Goal: Task Accomplishment & Management: Manage account settings

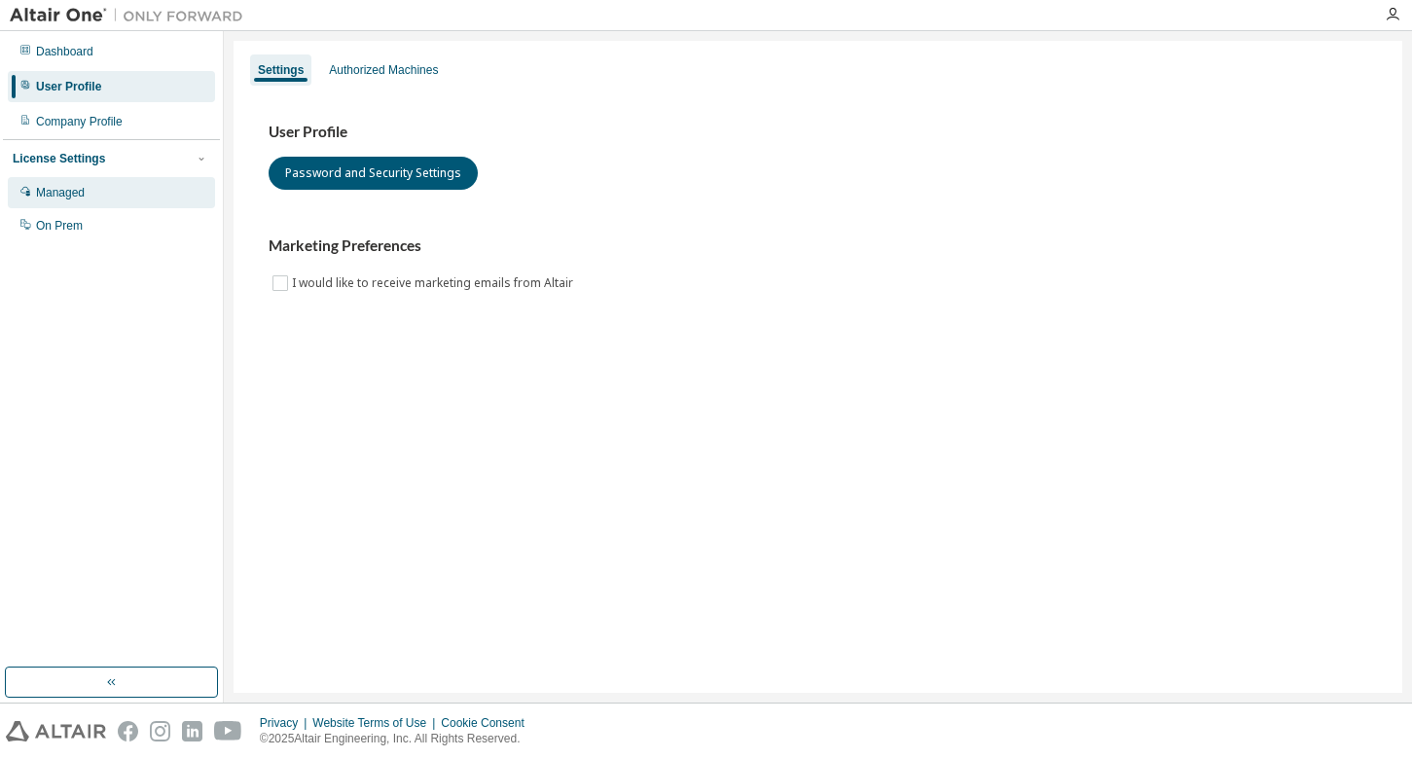
click at [138, 188] on div "Managed" at bounding box center [111, 192] width 207 height 31
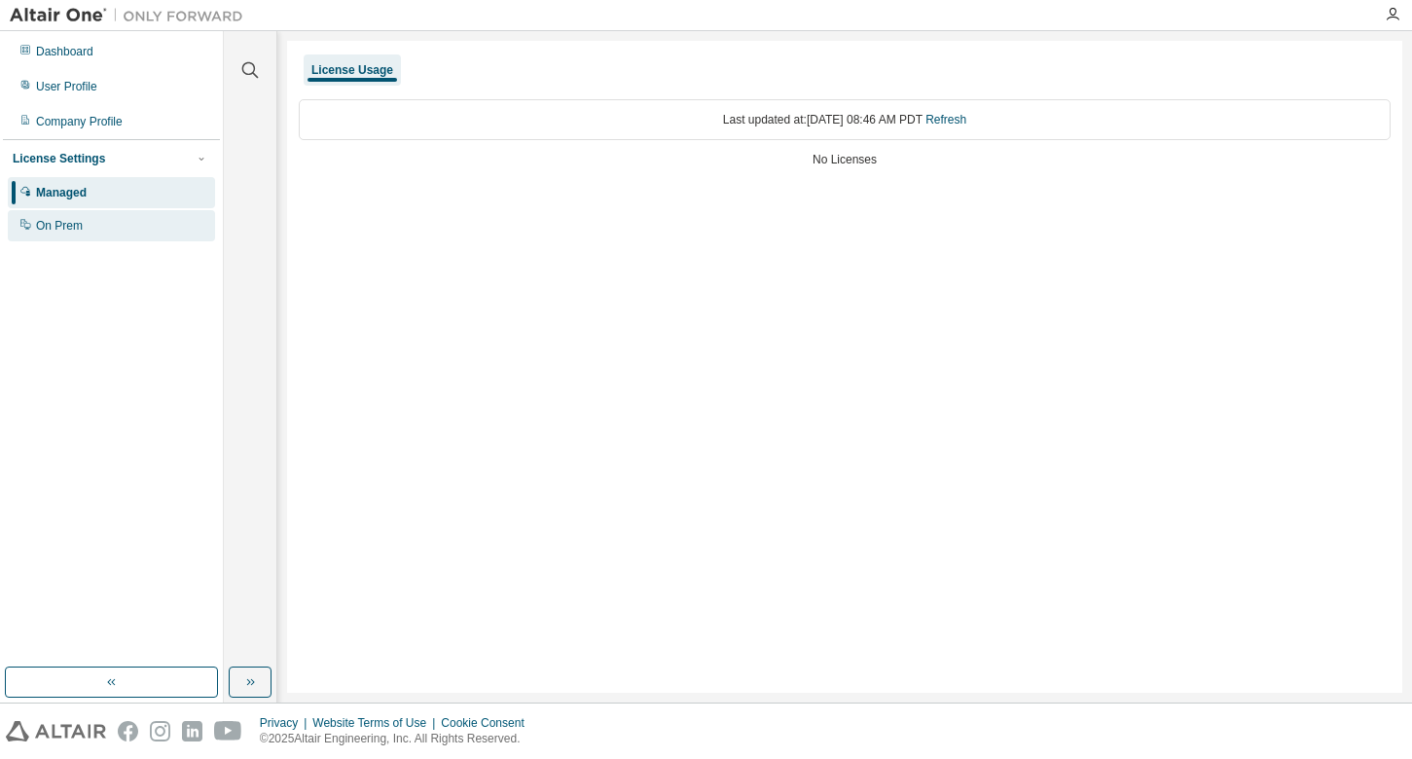
click at [58, 223] on div "On Prem" at bounding box center [59, 226] width 47 height 16
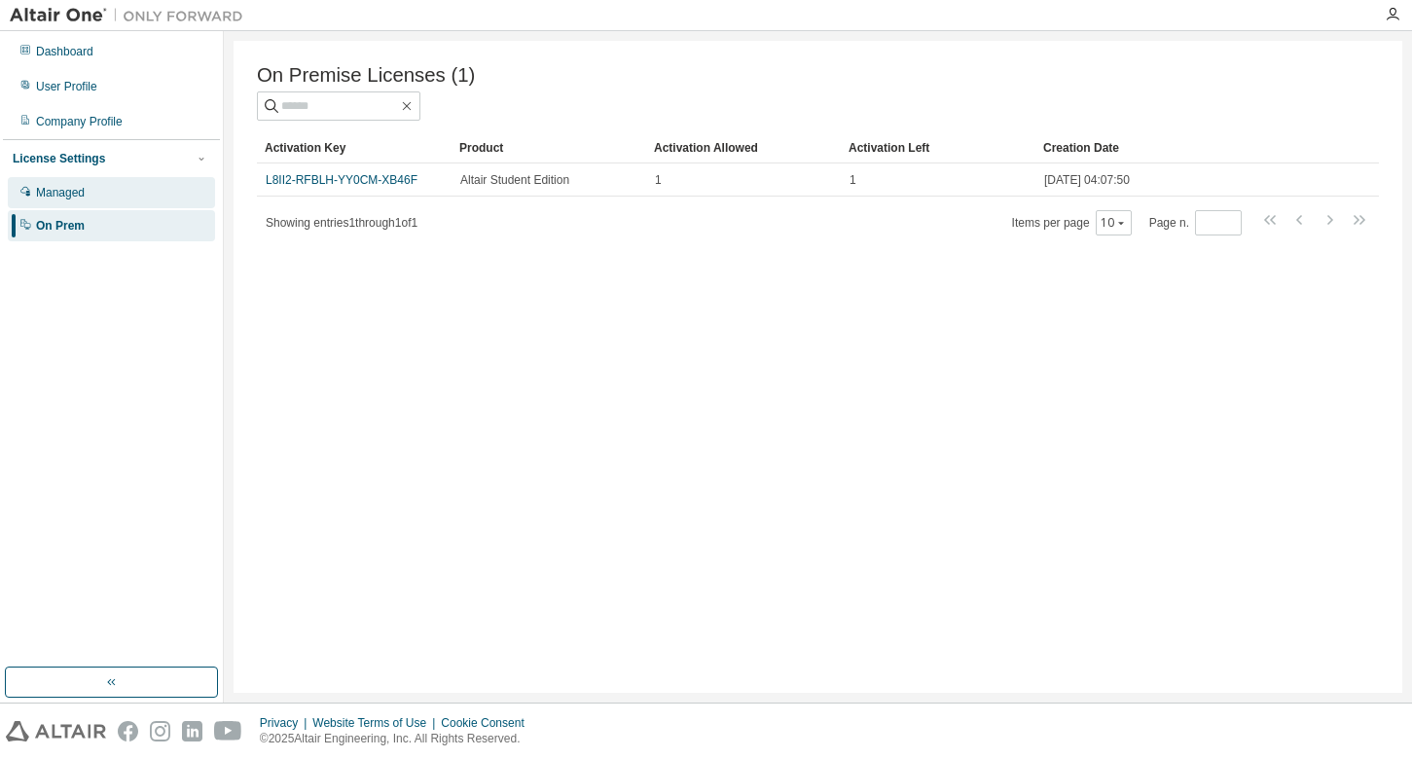
click at [67, 179] on div "Managed" at bounding box center [111, 192] width 207 height 31
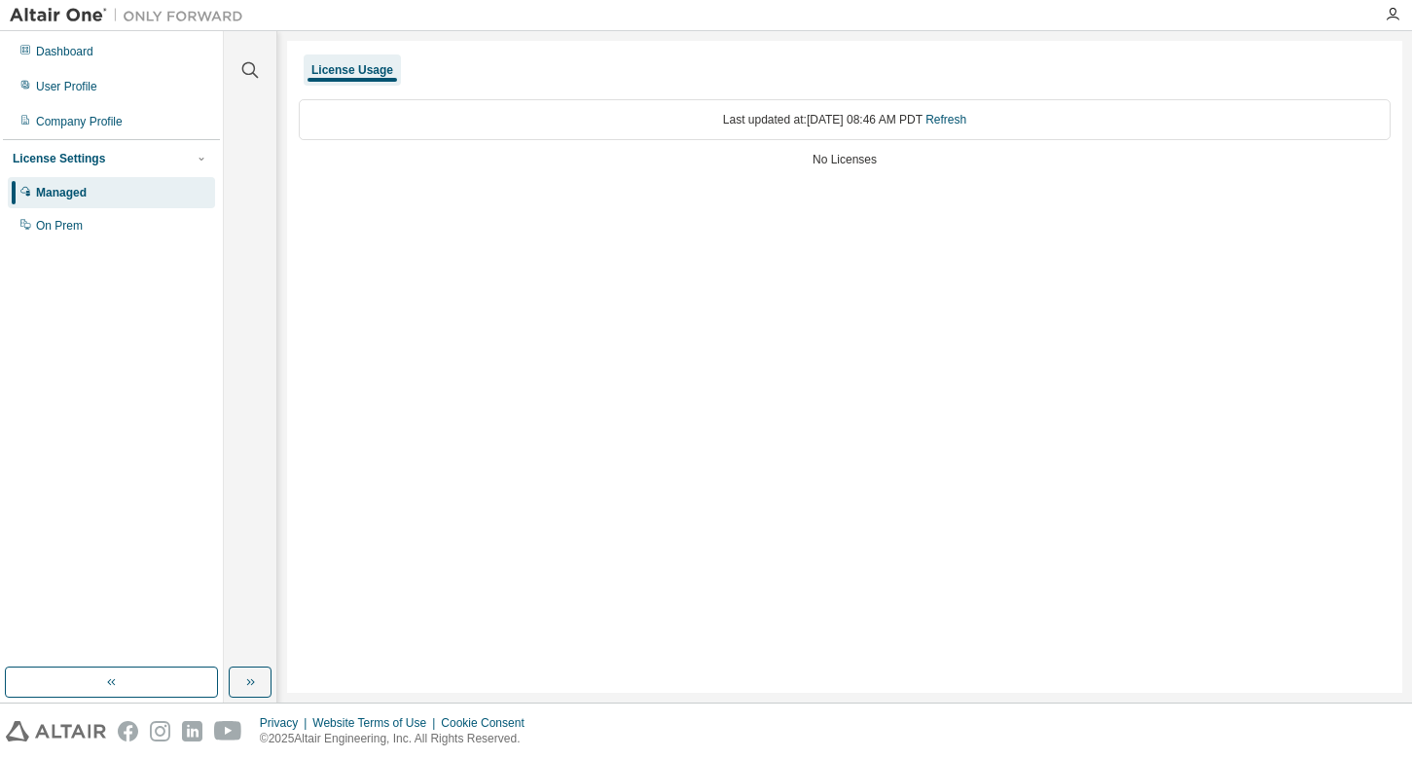
click at [892, 129] on div "Last updated at: Sat 2025-08-30 08:46 AM PDT Refresh" at bounding box center [845, 119] width 1092 height 41
click at [100, 119] on div "Company Profile" at bounding box center [79, 122] width 87 height 16
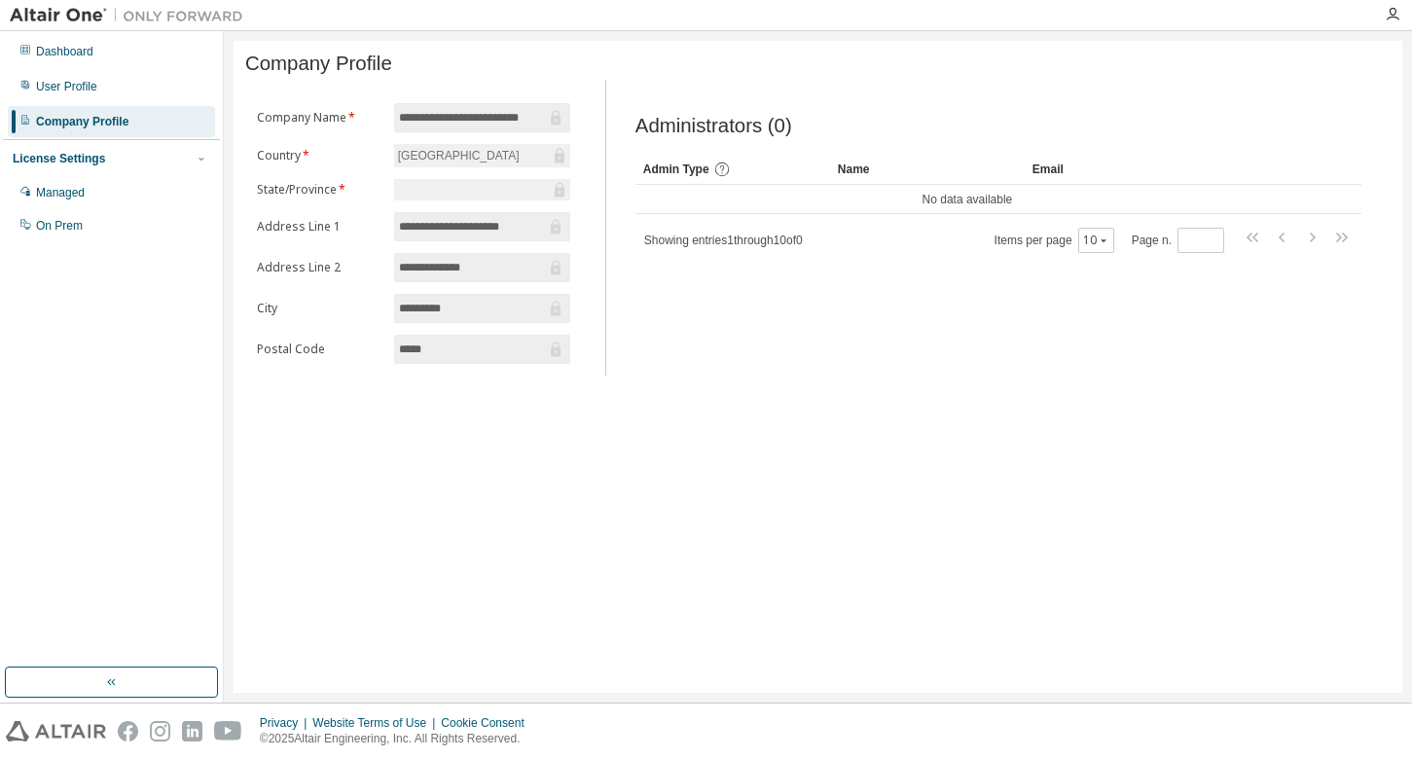
click at [105, 70] on div "Dashboard User Profile Company Profile License Settings Managed On Prem" at bounding box center [111, 138] width 217 height 209
click at [105, 80] on div "User Profile" at bounding box center [111, 86] width 207 height 31
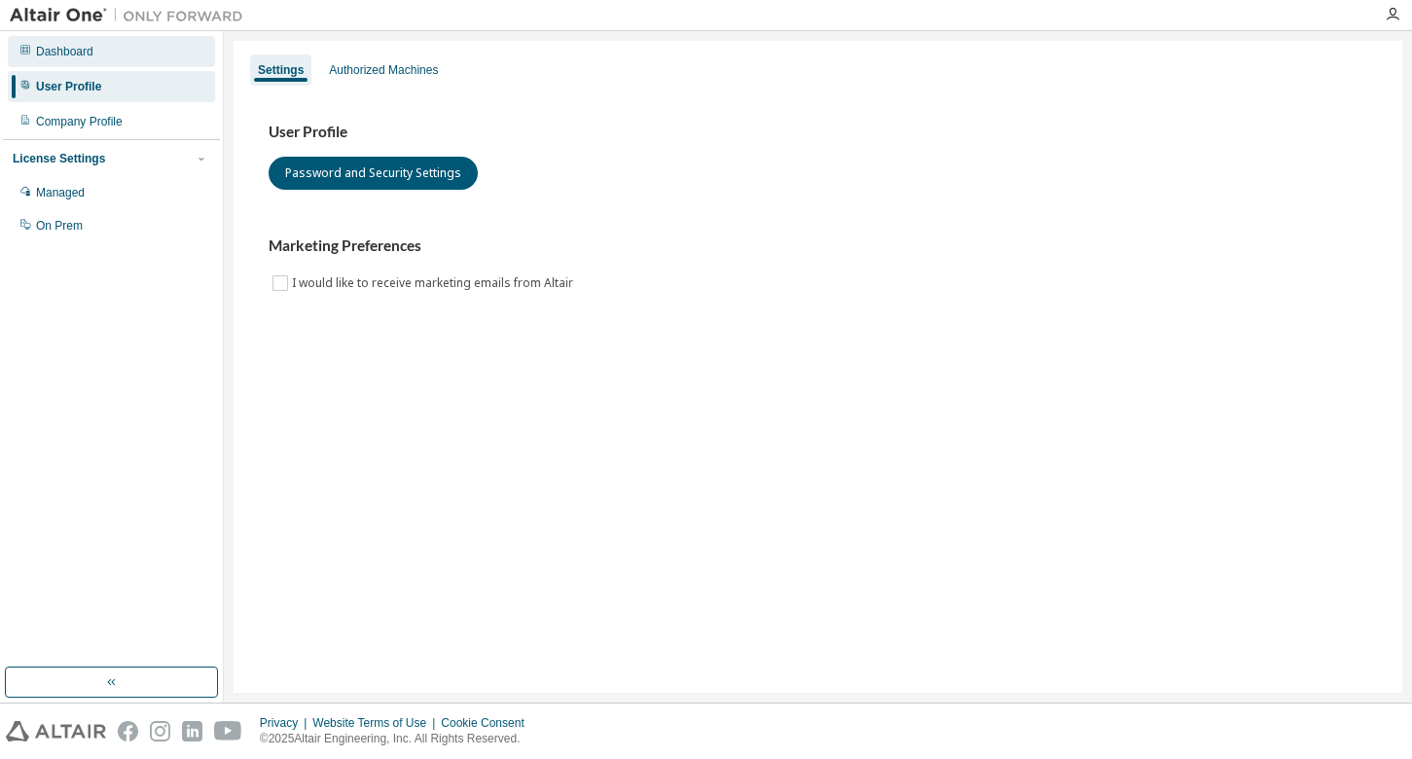
click at [126, 60] on div "Dashboard" at bounding box center [111, 51] width 207 height 31
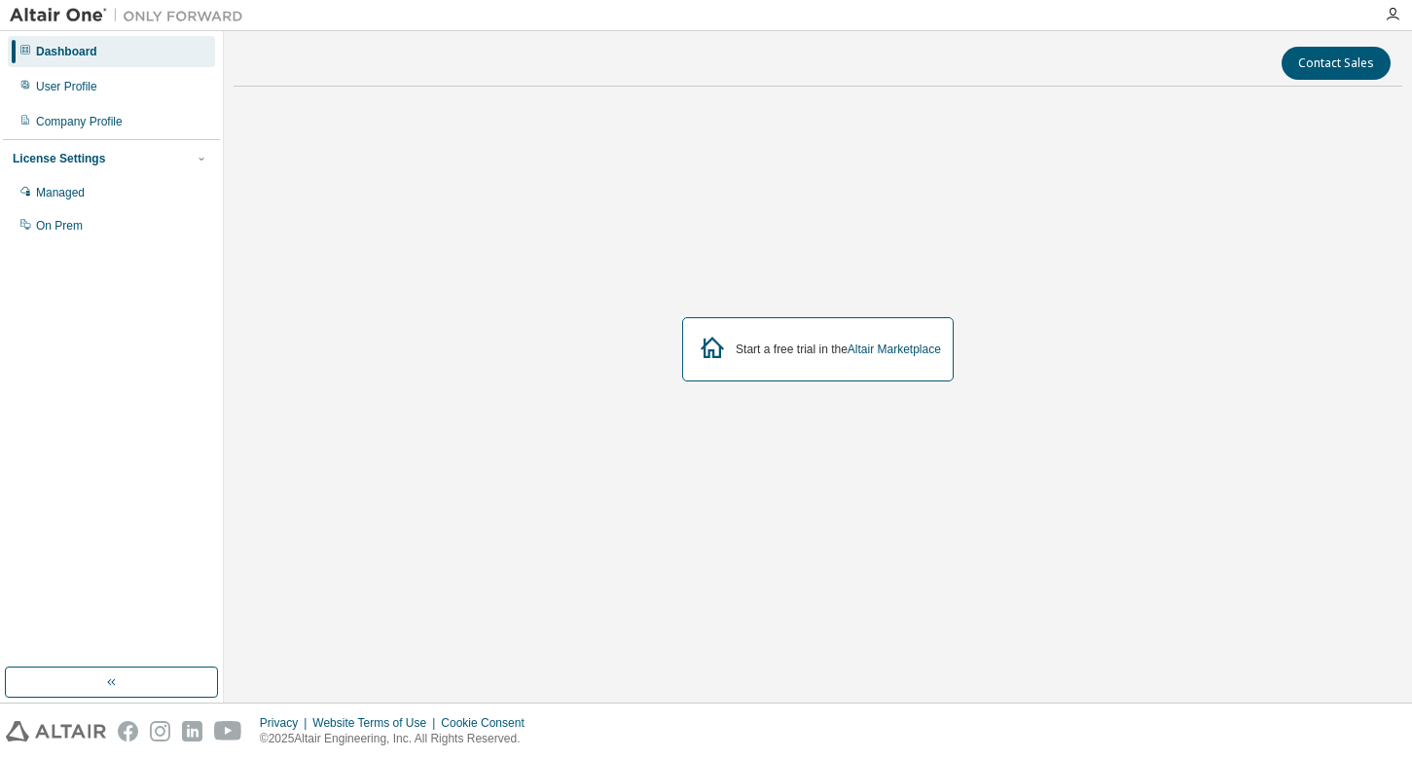
click at [775, 353] on div "Start a free trial in the Altair Marketplace" at bounding box center [838, 350] width 205 height 16
click at [68, 693] on button "button" at bounding box center [111, 682] width 213 height 31
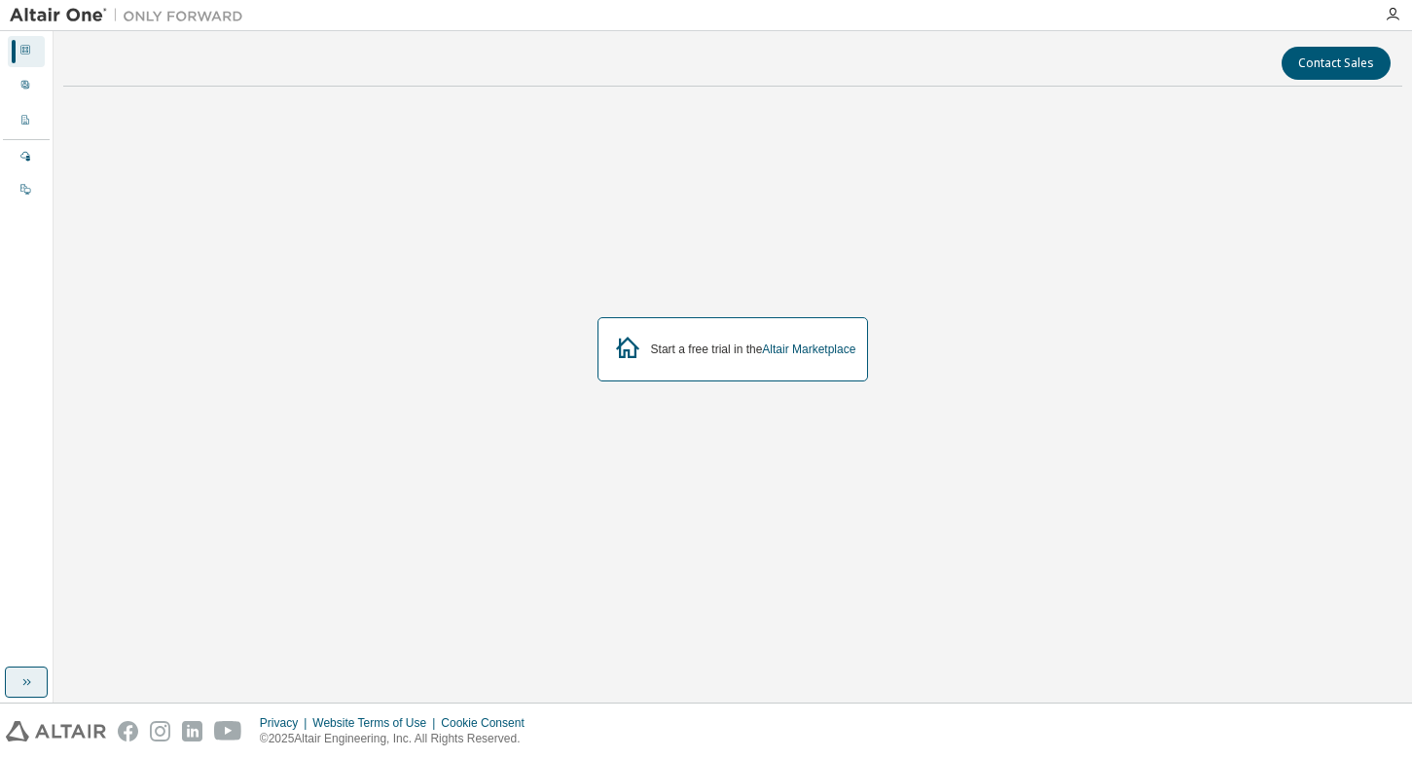
click at [12, 685] on button "button" at bounding box center [26, 682] width 43 height 31
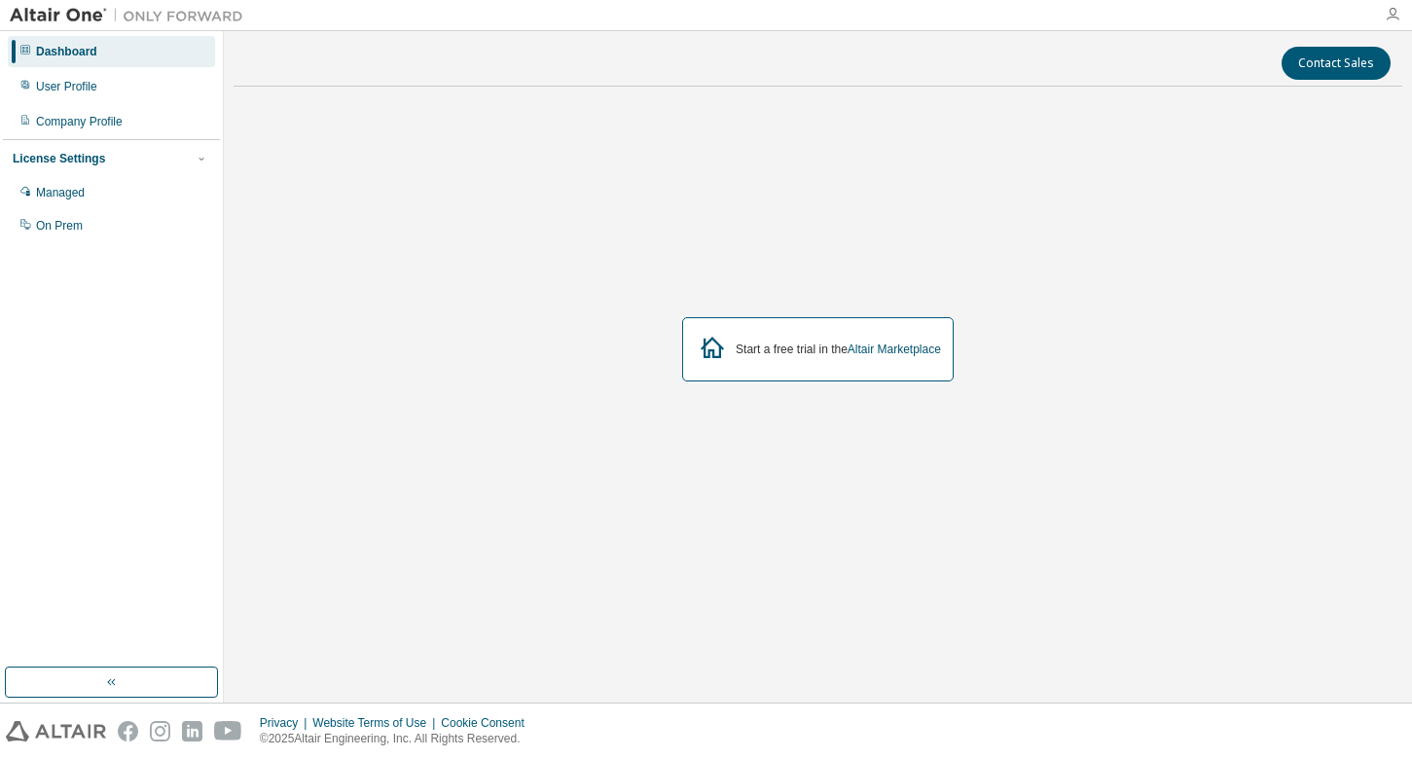
click at [1395, 17] on icon "button" at bounding box center [1393, 15] width 16 height 16
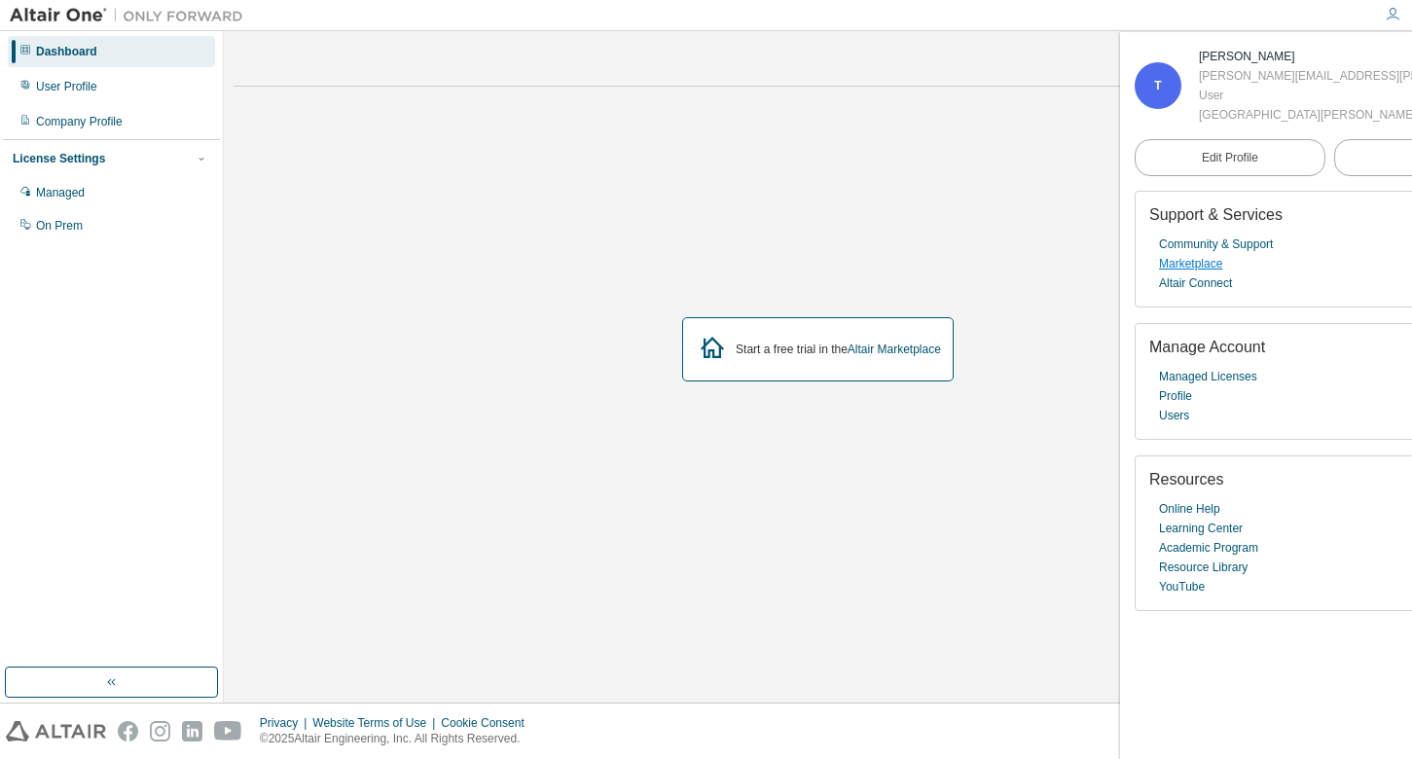
click at [1222, 267] on link "Marketplace" at bounding box center [1190, 263] width 63 height 19
click at [99, 74] on div "User Profile" at bounding box center [111, 86] width 207 height 31
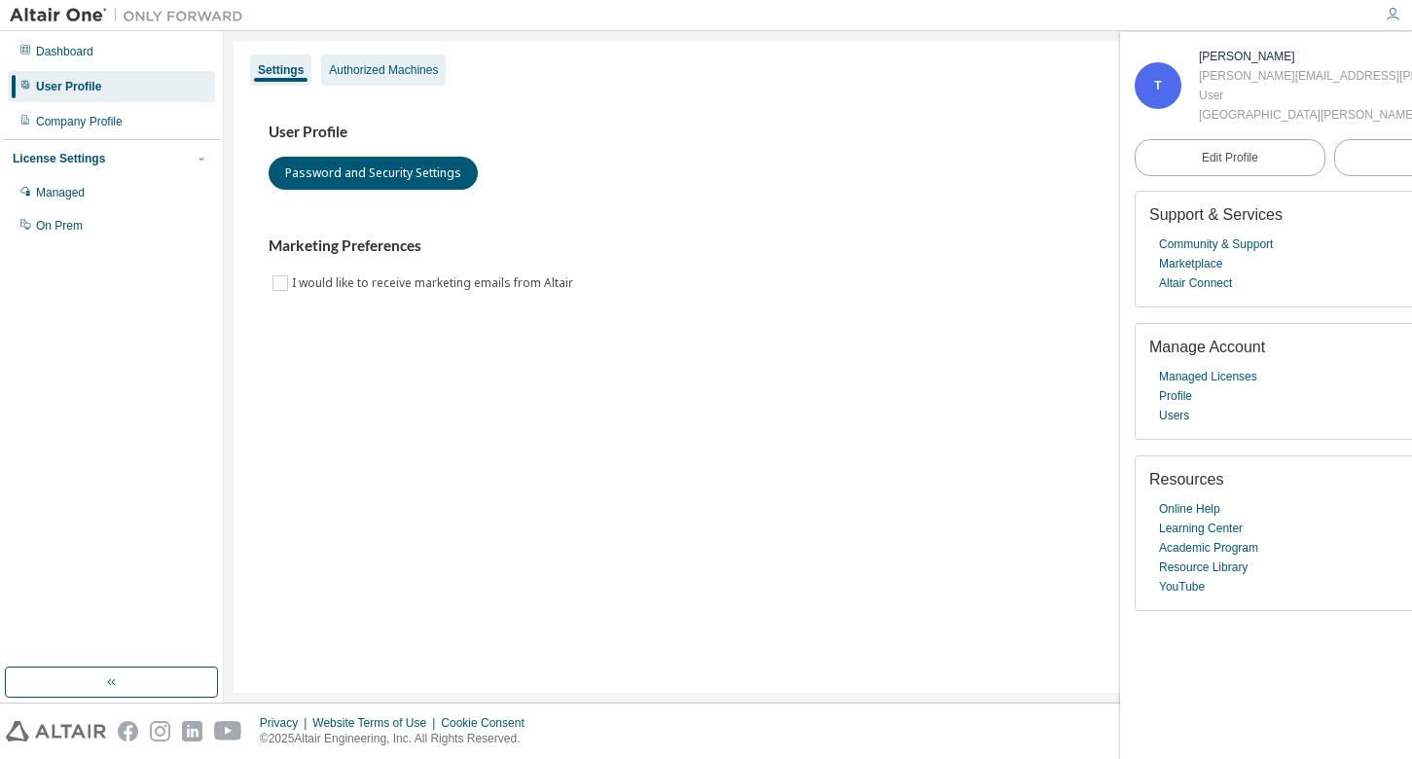
click at [382, 75] on div "Authorized Machines" at bounding box center [383, 70] width 109 height 16
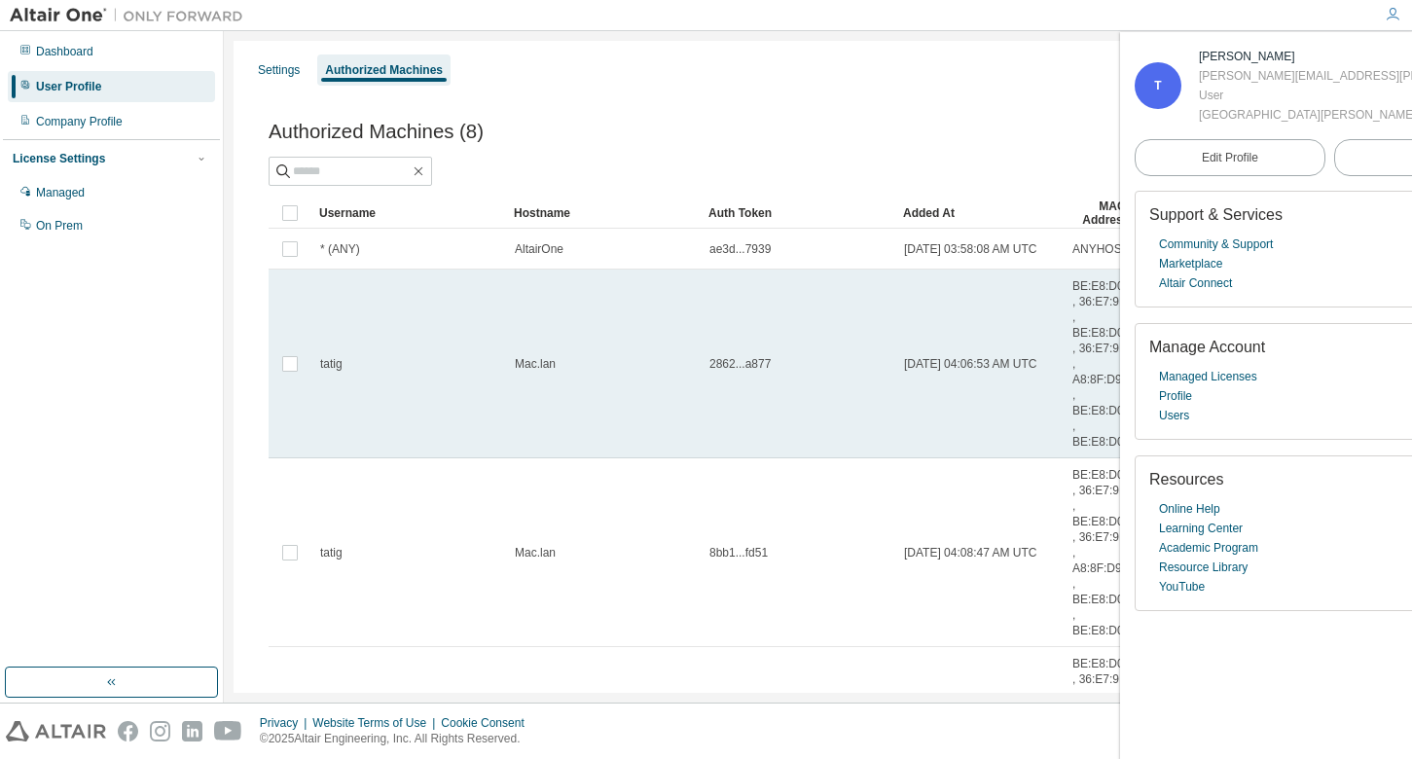
click at [454, 377] on td "tatig" at bounding box center [408, 364] width 195 height 189
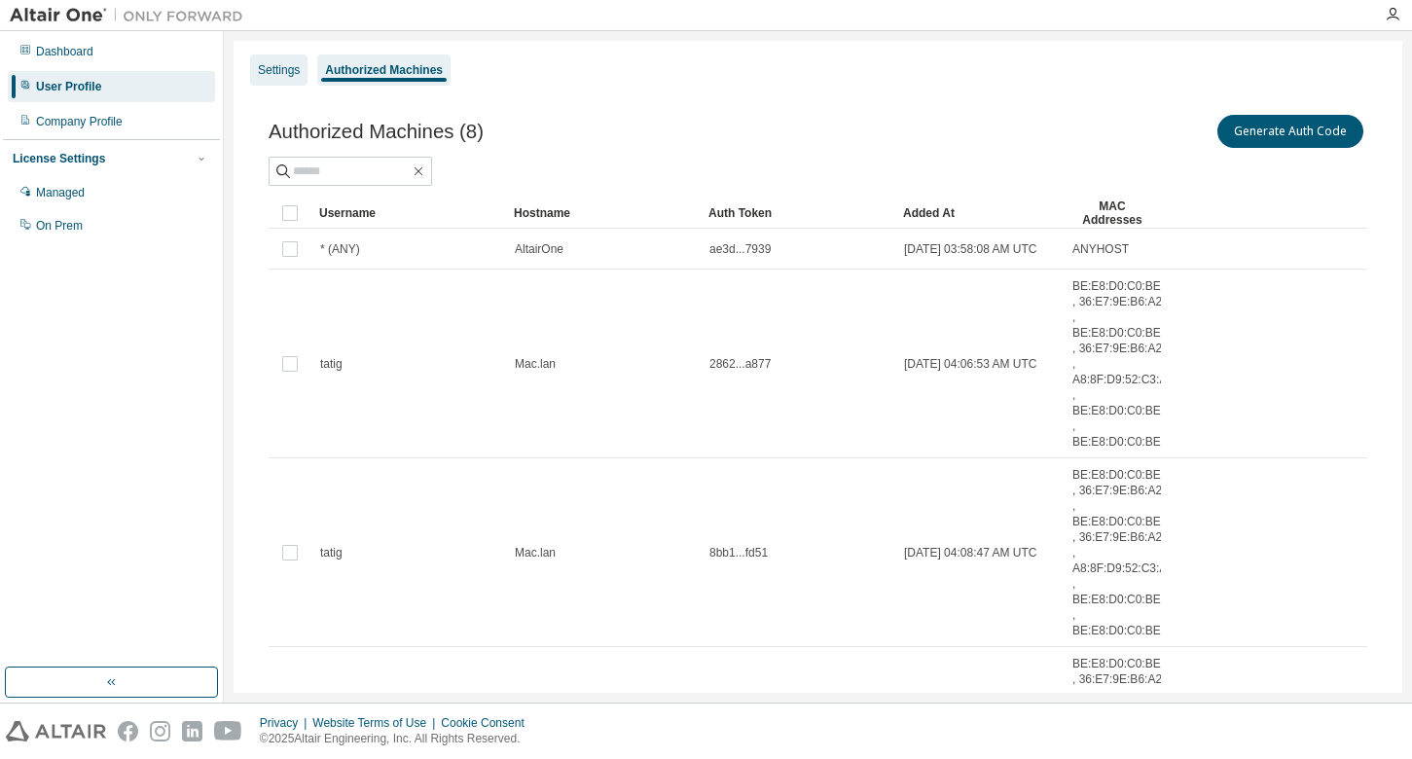
click at [271, 71] on div "Settings" at bounding box center [279, 70] width 42 height 16
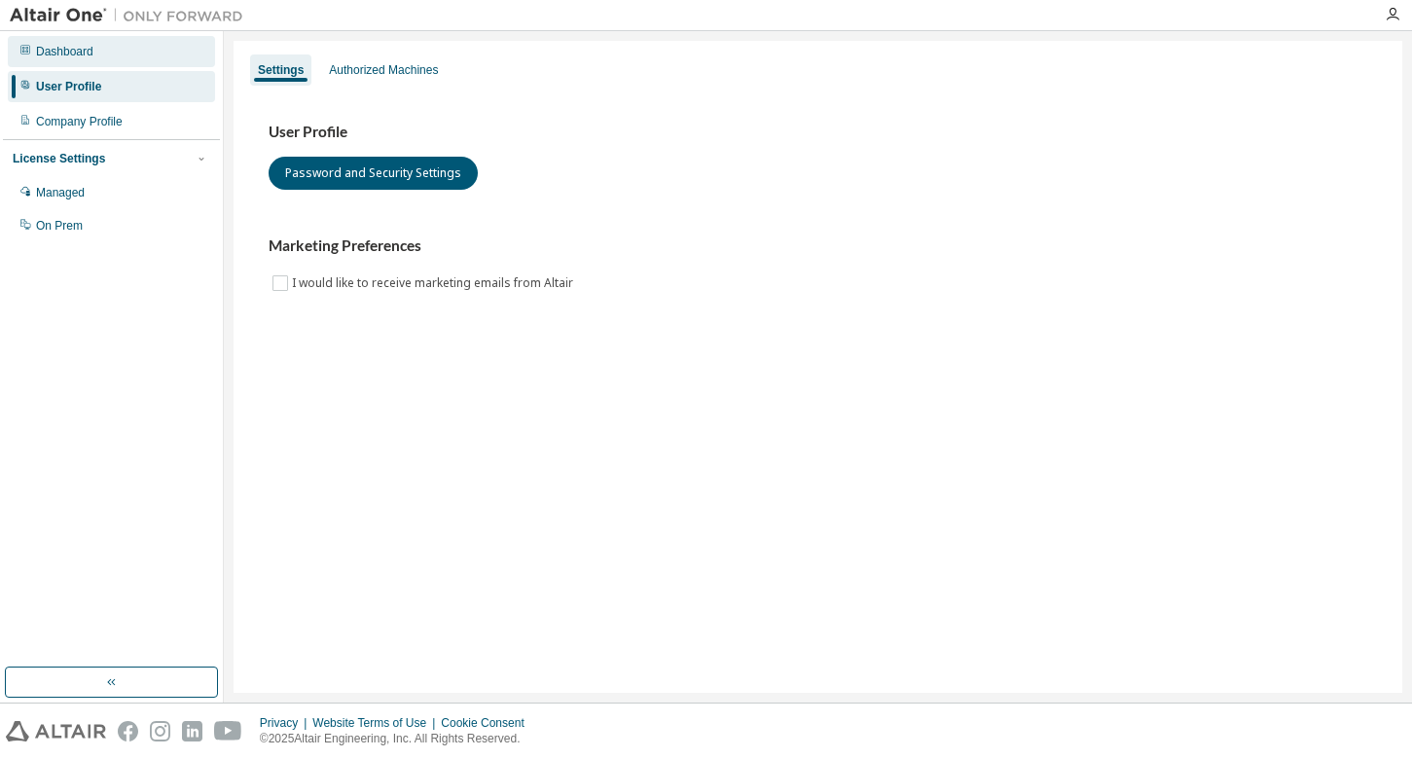
click at [64, 63] on div "Dashboard" at bounding box center [111, 51] width 207 height 31
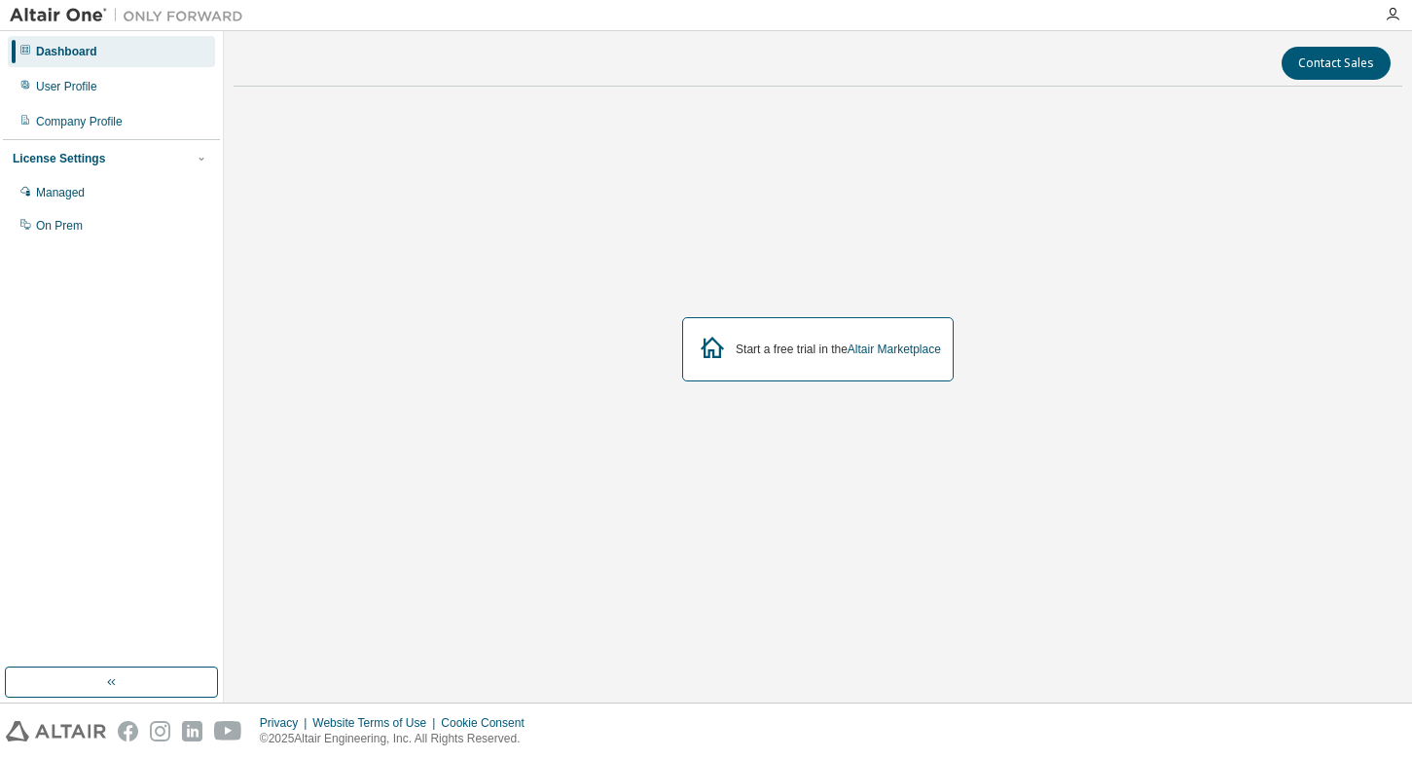
click at [719, 241] on div "Start a free trial in the Altair Marketplace" at bounding box center [818, 348] width 1169 height 493
click at [96, 193] on div "Managed" at bounding box center [111, 192] width 207 height 31
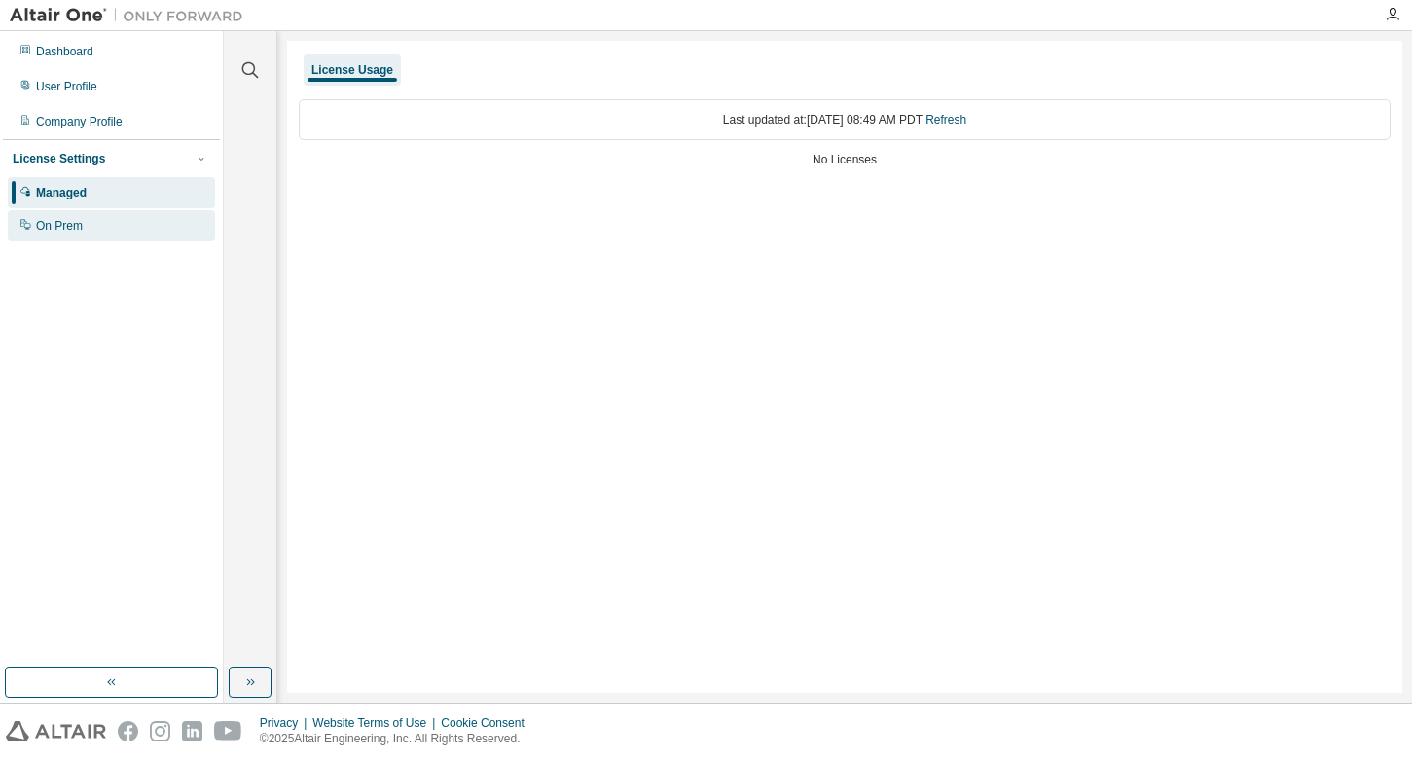
click at [99, 221] on div "On Prem" at bounding box center [111, 225] width 207 height 31
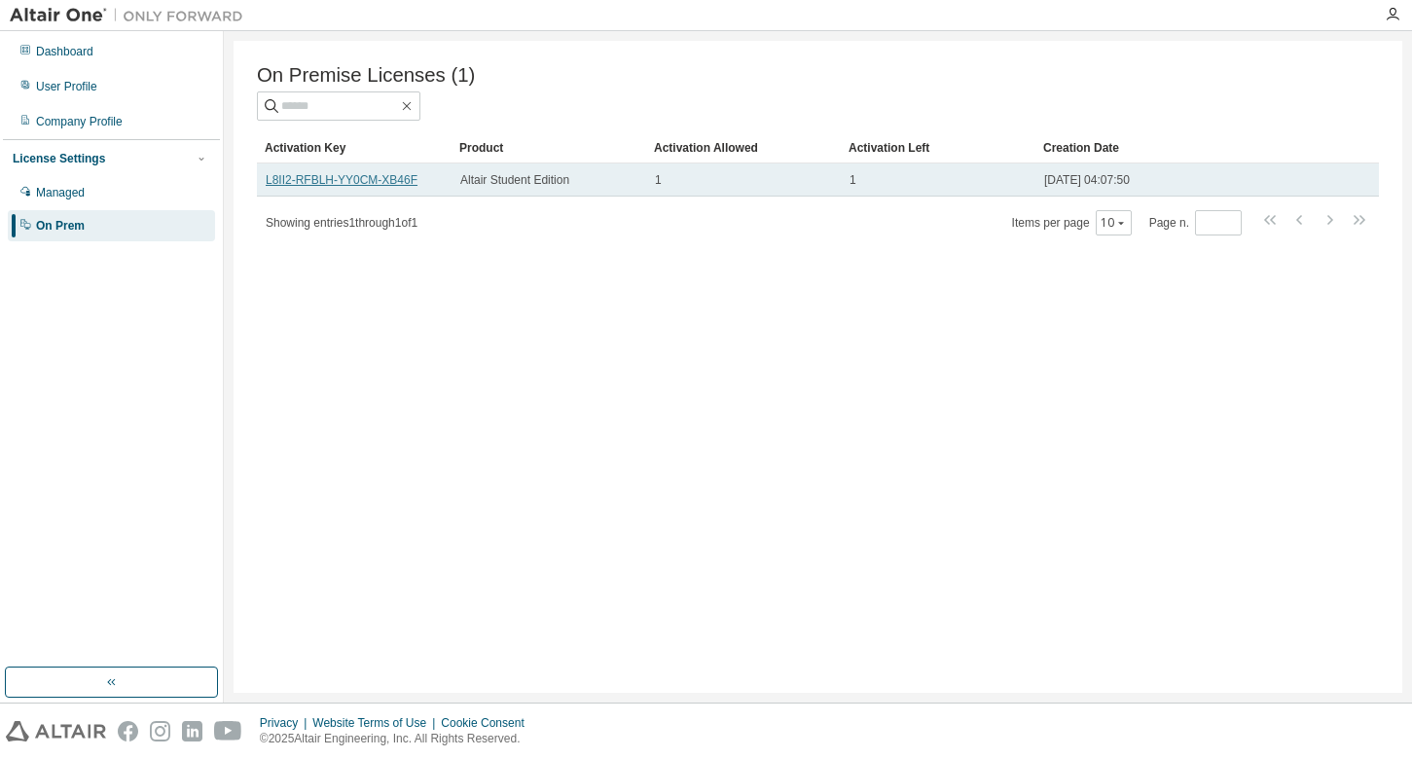
click at [384, 180] on link "L8II2-RFBLH-YY0CM-XB46F" at bounding box center [342, 180] width 152 height 14
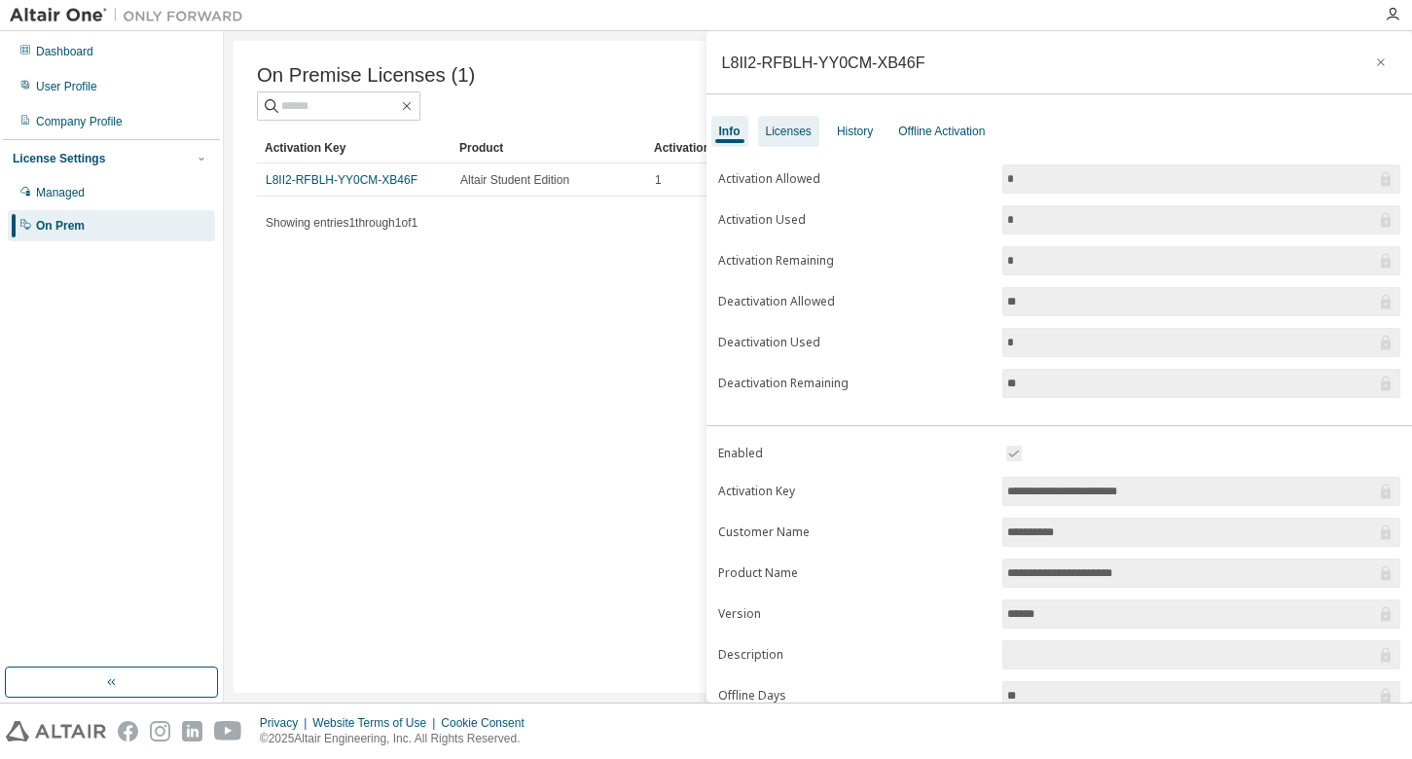
click at [795, 127] on div "Licenses" at bounding box center [789, 132] width 46 height 16
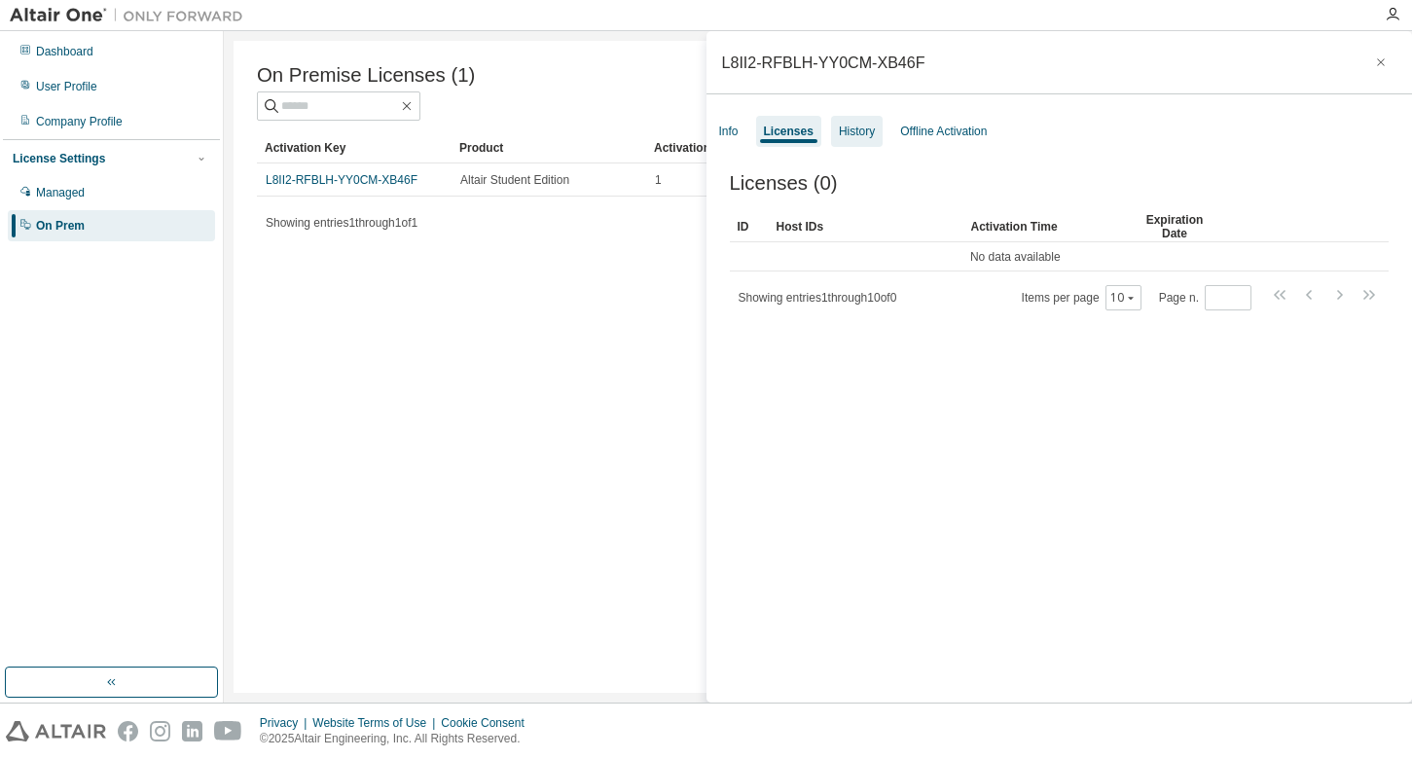
click at [855, 118] on div "History" at bounding box center [857, 131] width 52 height 31
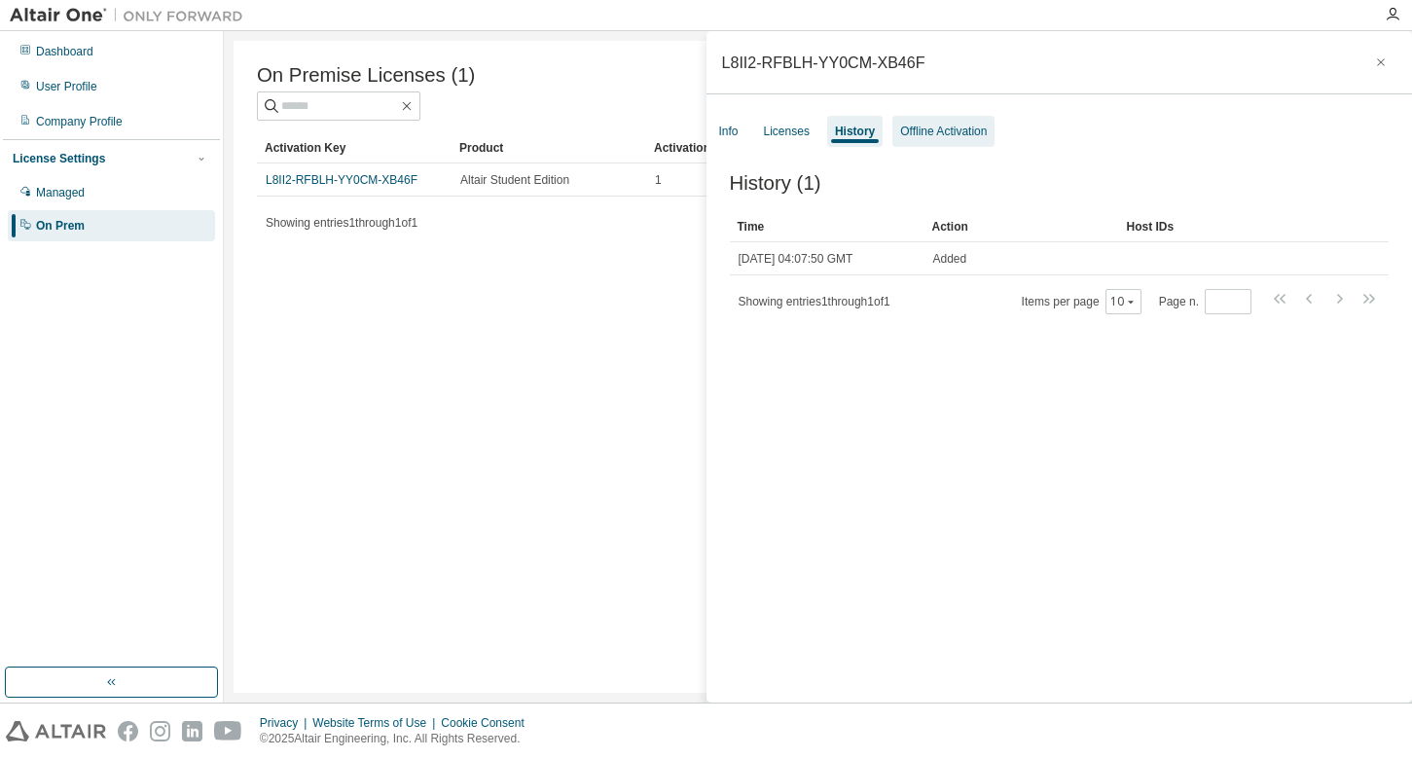
click at [940, 130] on div "Offline Activation" at bounding box center [943, 132] width 87 height 16
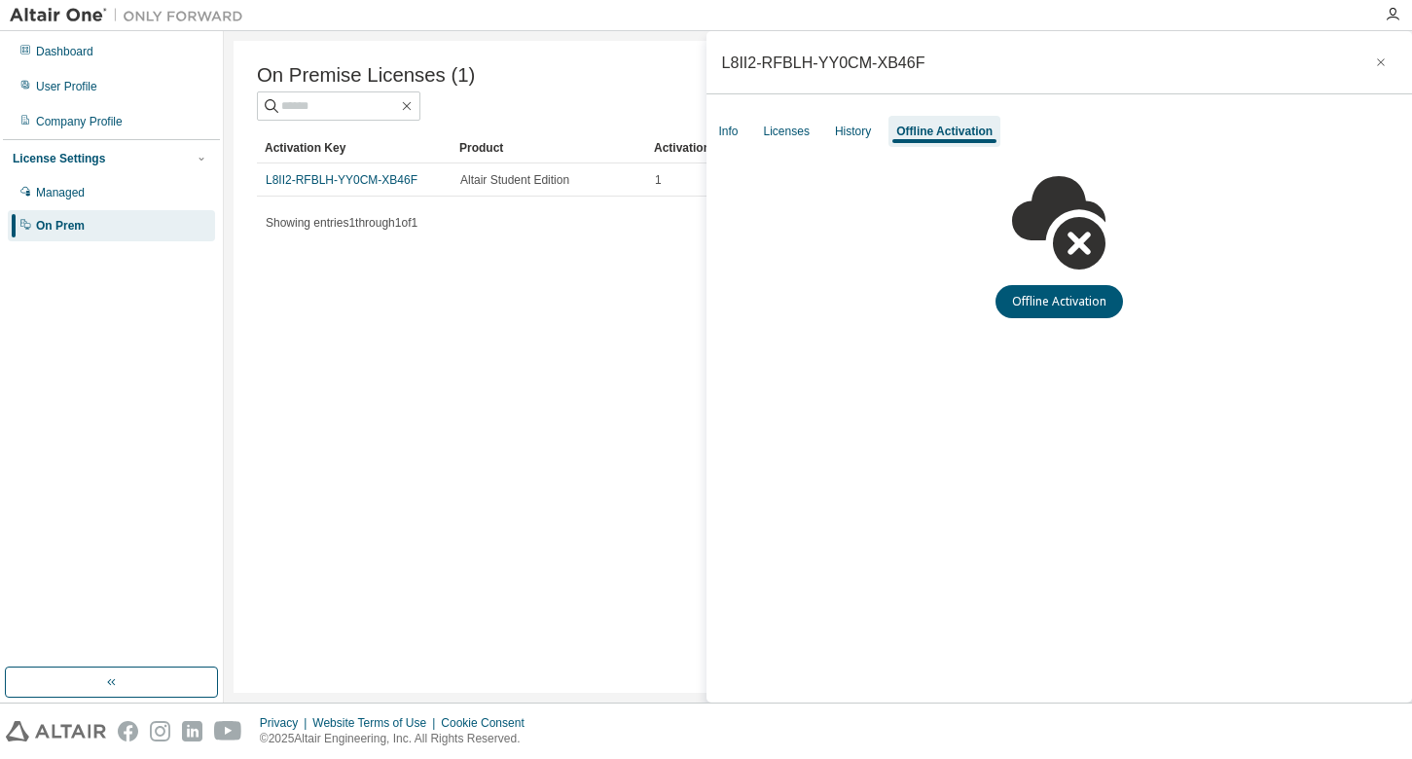
click at [849, 113] on div "L8II2-RFBLH-YY0CM-XB46F Info Licenses History Offline Activation Offline Activa…" at bounding box center [1059, 366] width 706 height 671
click at [835, 124] on div "History" at bounding box center [853, 131] width 52 height 31
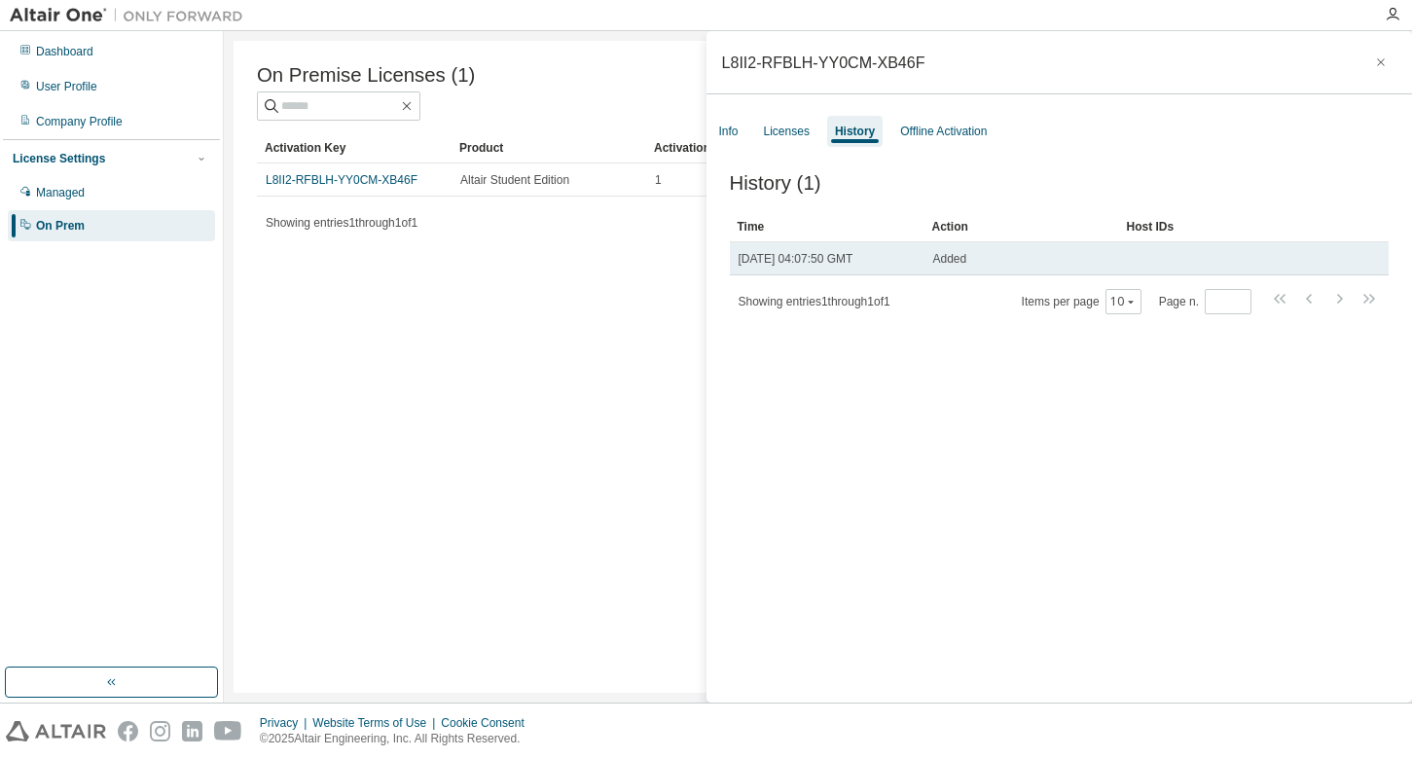
click at [853, 267] on span "Sat, 30 Aug 2025 04:07:50 GMT" at bounding box center [796, 259] width 115 height 16
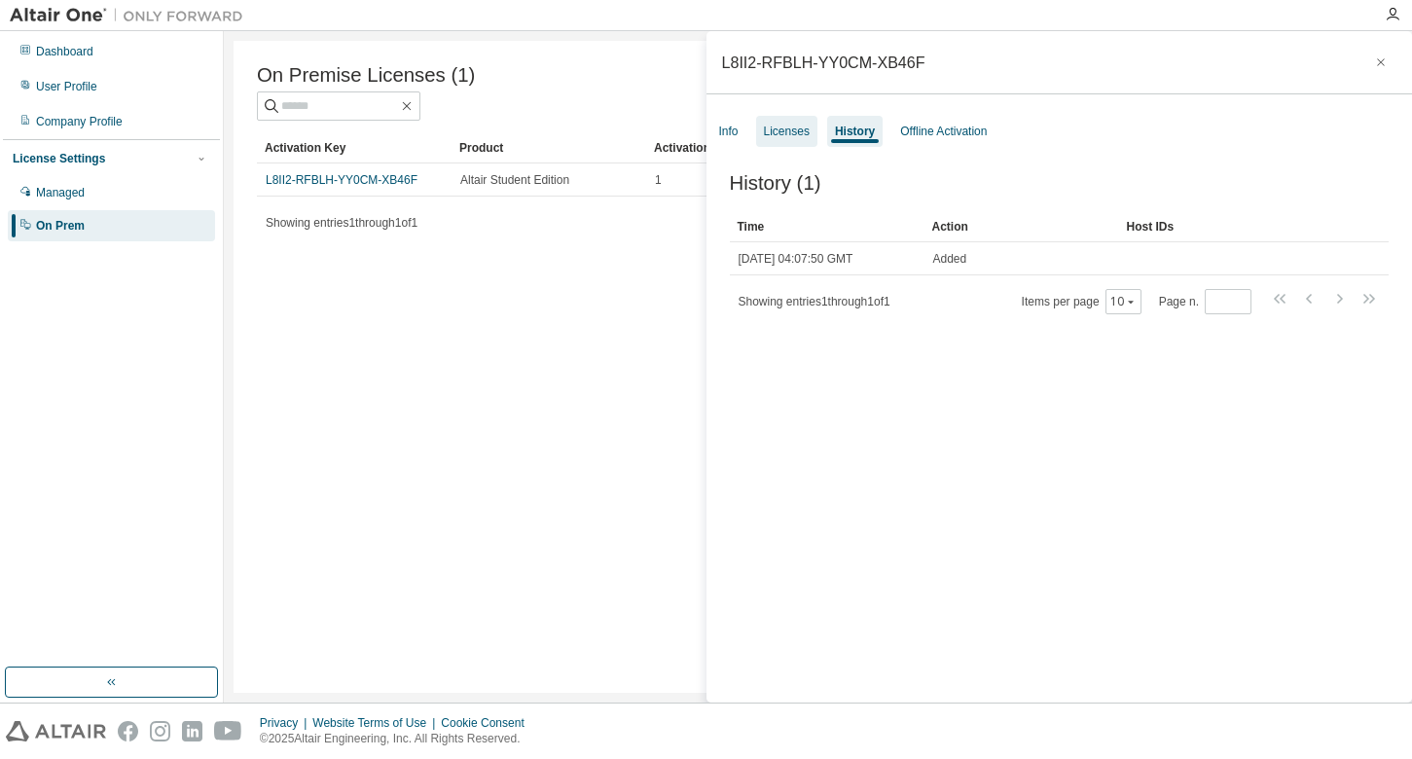
click at [803, 124] on div "Licenses" at bounding box center [787, 132] width 46 height 16
click at [738, 136] on div "Info" at bounding box center [728, 132] width 19 height 16
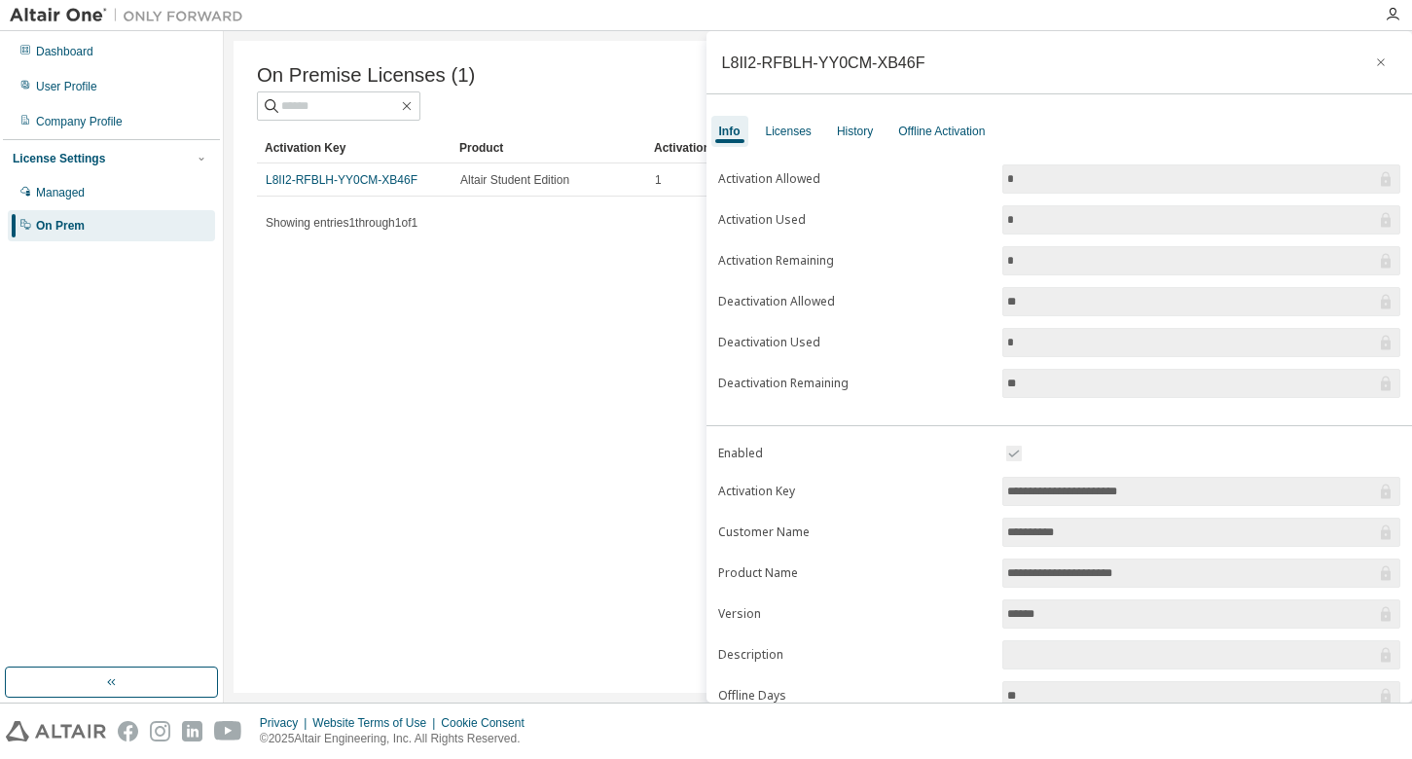
click at [499, 294] on div "On Premise Licenses (1) Clear Load Save Save As Field Operator Value Select fil…" at bounding box center [818, 367] width 1169 height 652
click at [1374, 66] on icon "button" at bounding box center [1381, 62] width 14 height 16
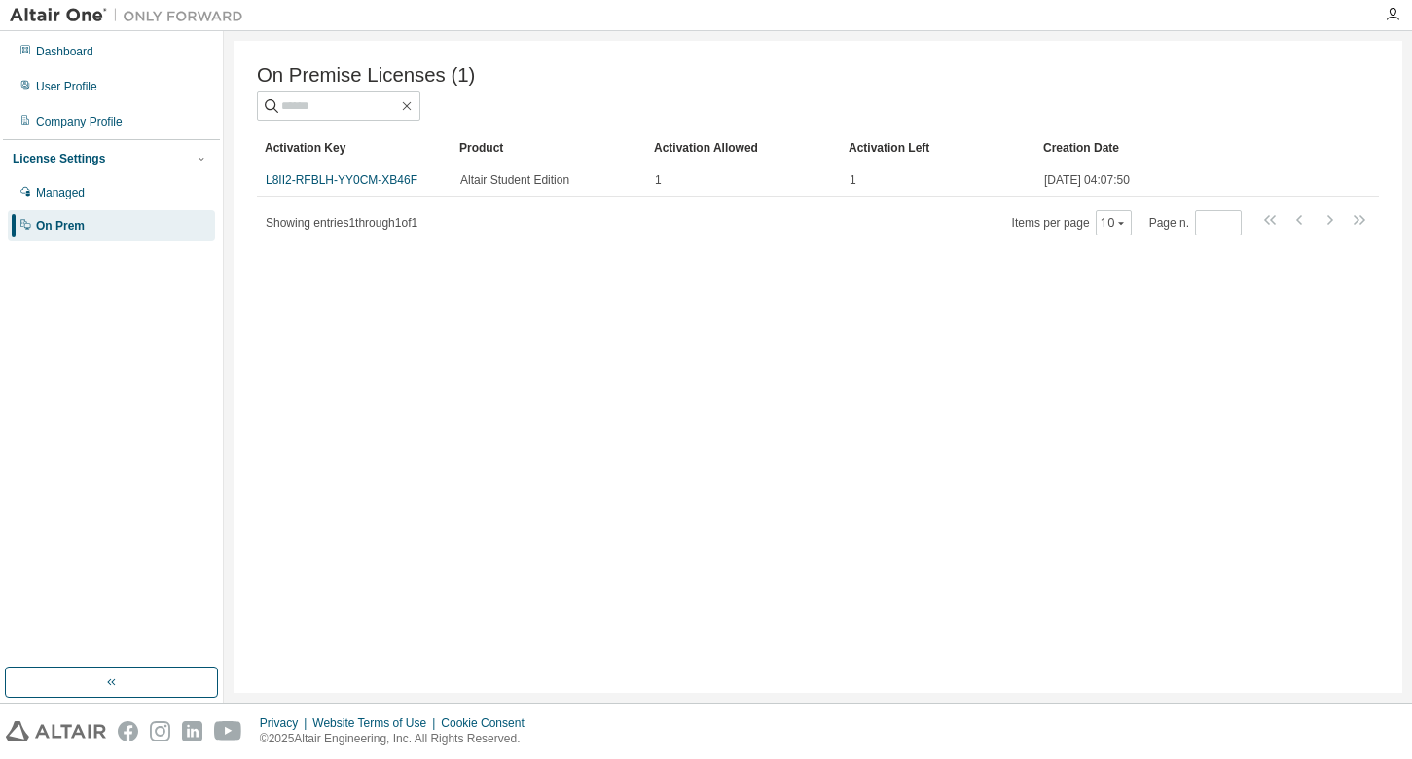
click at [89, 7] on img at bounding box center [131, 15] width 243 height 19
click at [1386, 12] on icon "button" at bounding box center [1393, 15] width 16 height 16
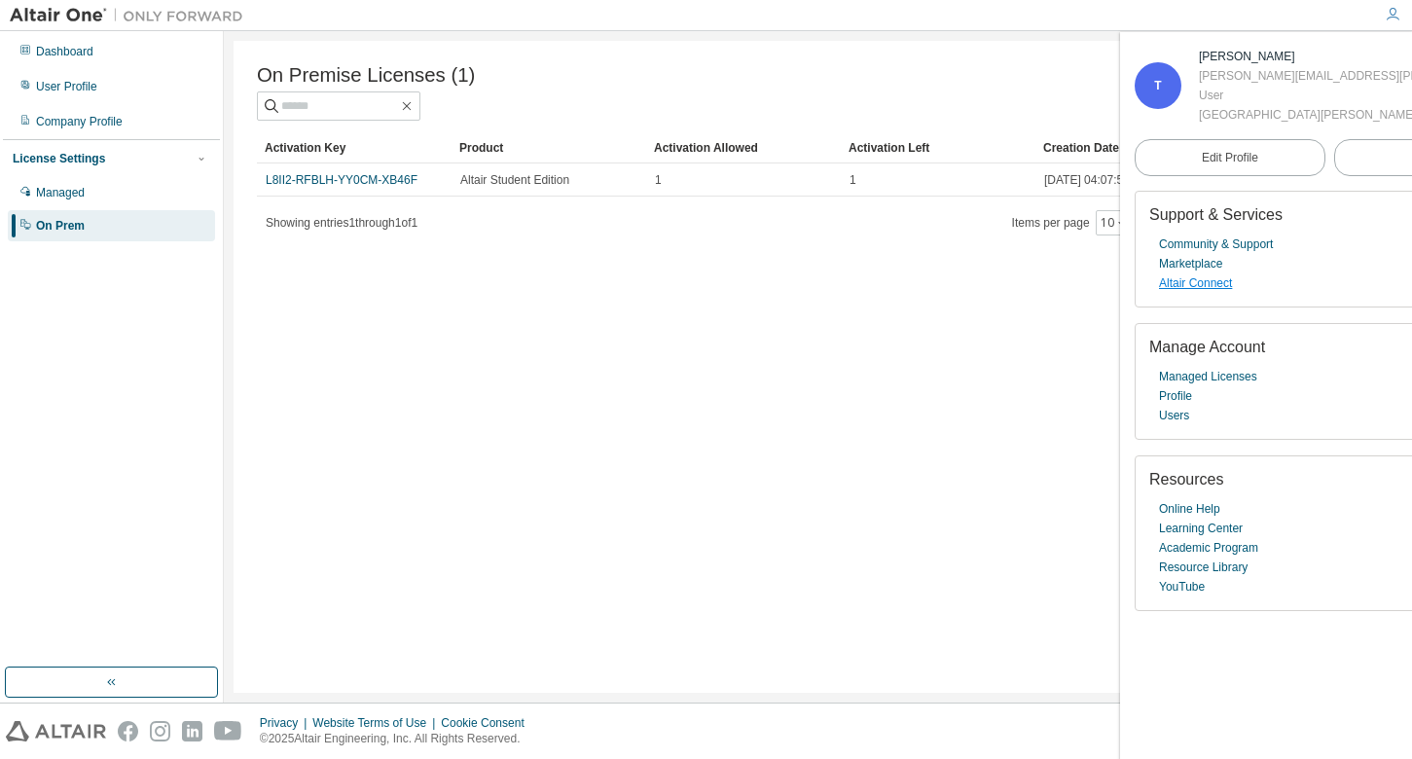
click at [1216, 283] on link "Altair Connect" at bounding box center [1195, 282] width 73 height 19
click at [1175, 263] on link "Marketplace" at bounding box center [1190, 263] width 63 height 19
